Goal: Task Accomplishment & Management: Use online tool/utility

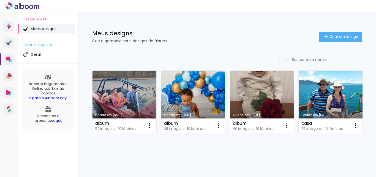
click at [194, 93] on link "Criado em [DATE]" at bounding box center [193, 102] width 64 height 62
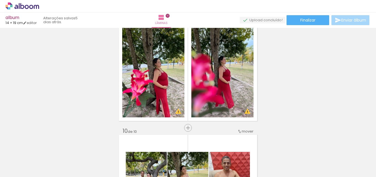
scroll to position [899, 0]
